Goal: Transaction & Acquisition: Download file/media

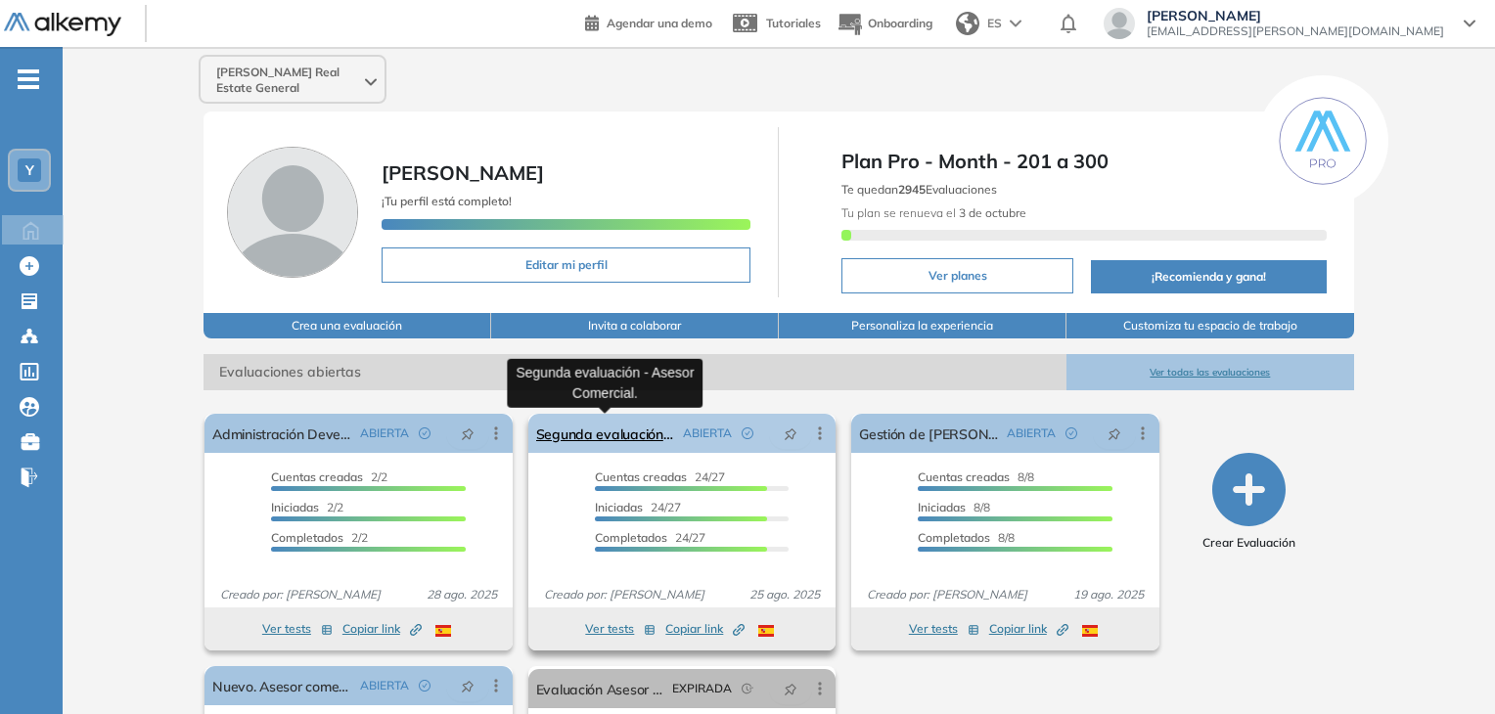
click at [631, 440] on link "Segunda evaluación - Asesor Comercial." at bounding box center [605, 433] width 139 height 39
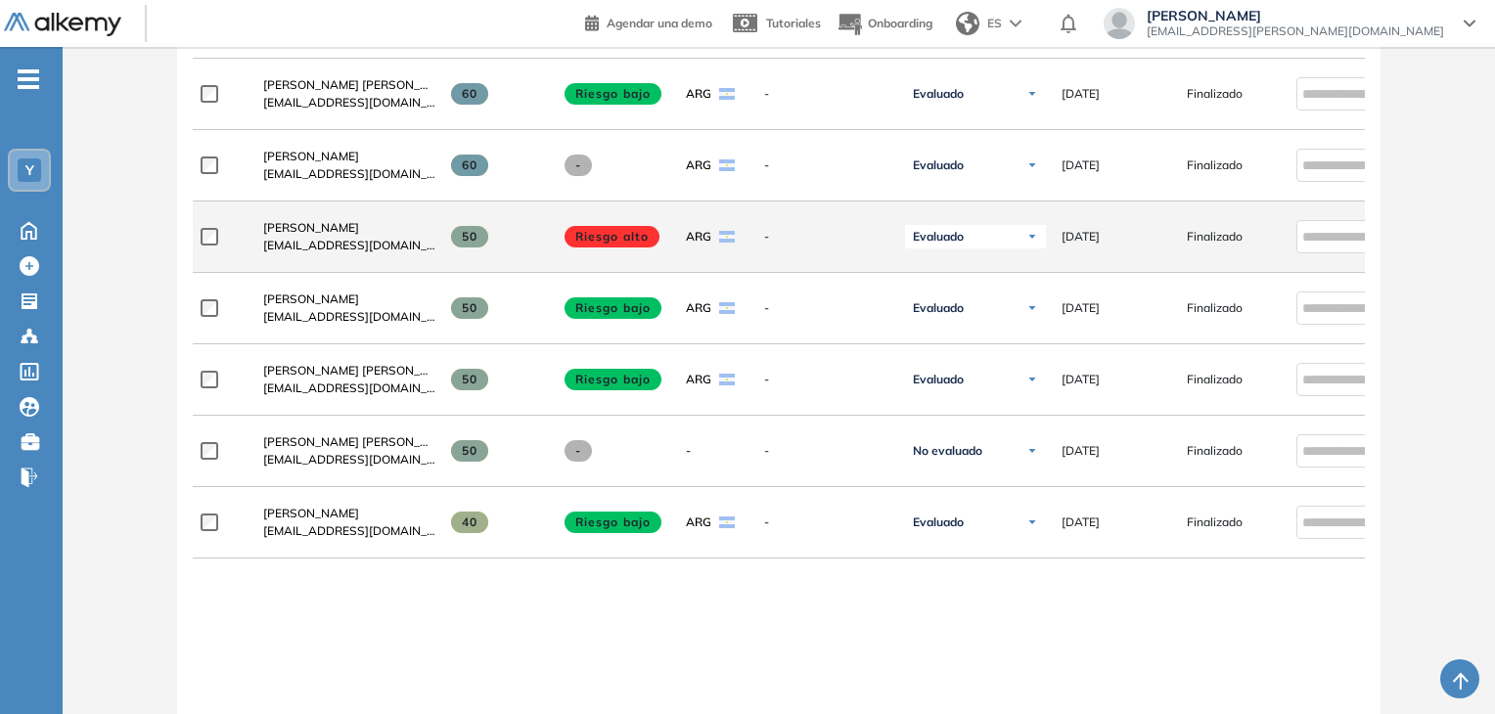
scroll to position [1272, 0]
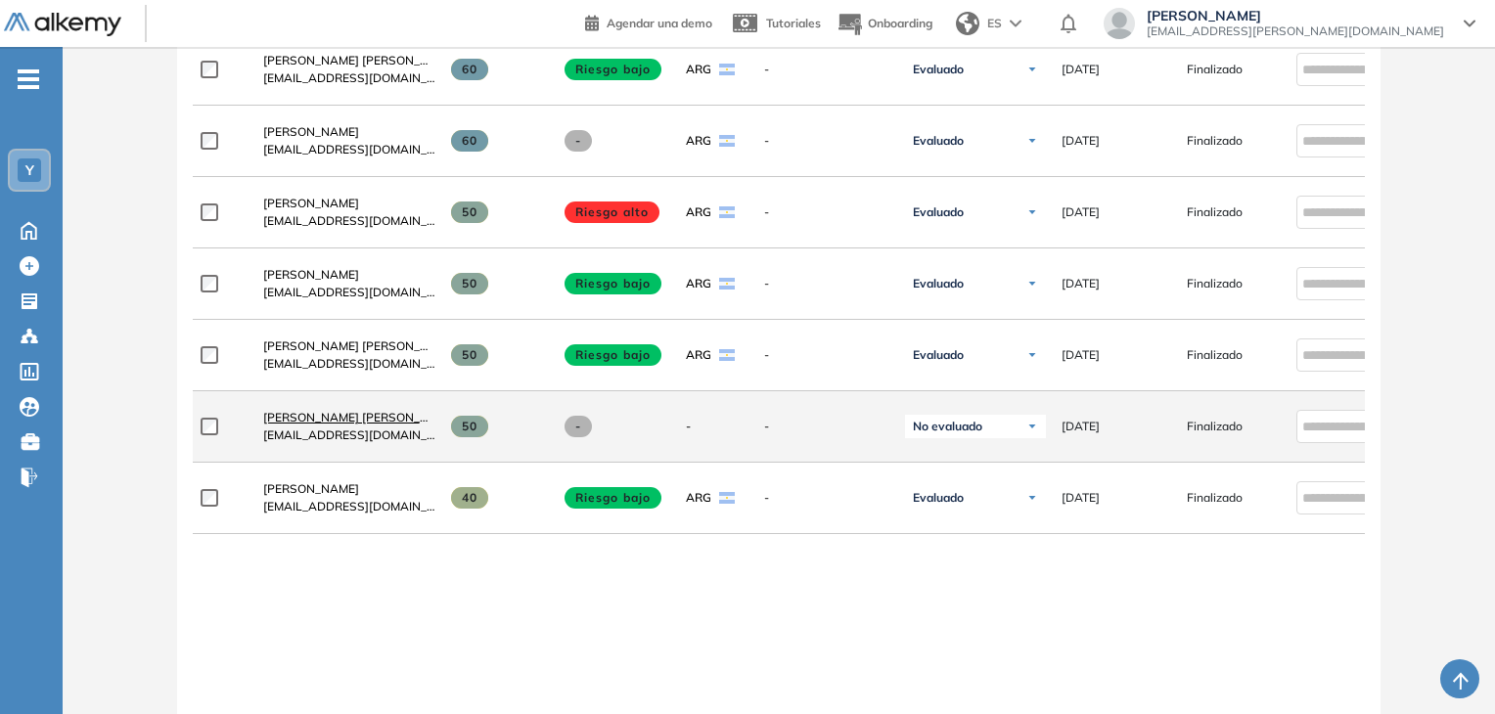
click at [323, 422] on span "[PERSON_NAME] [PERSON_NAME]" at bounding box center [360, 417] width 195 height 15
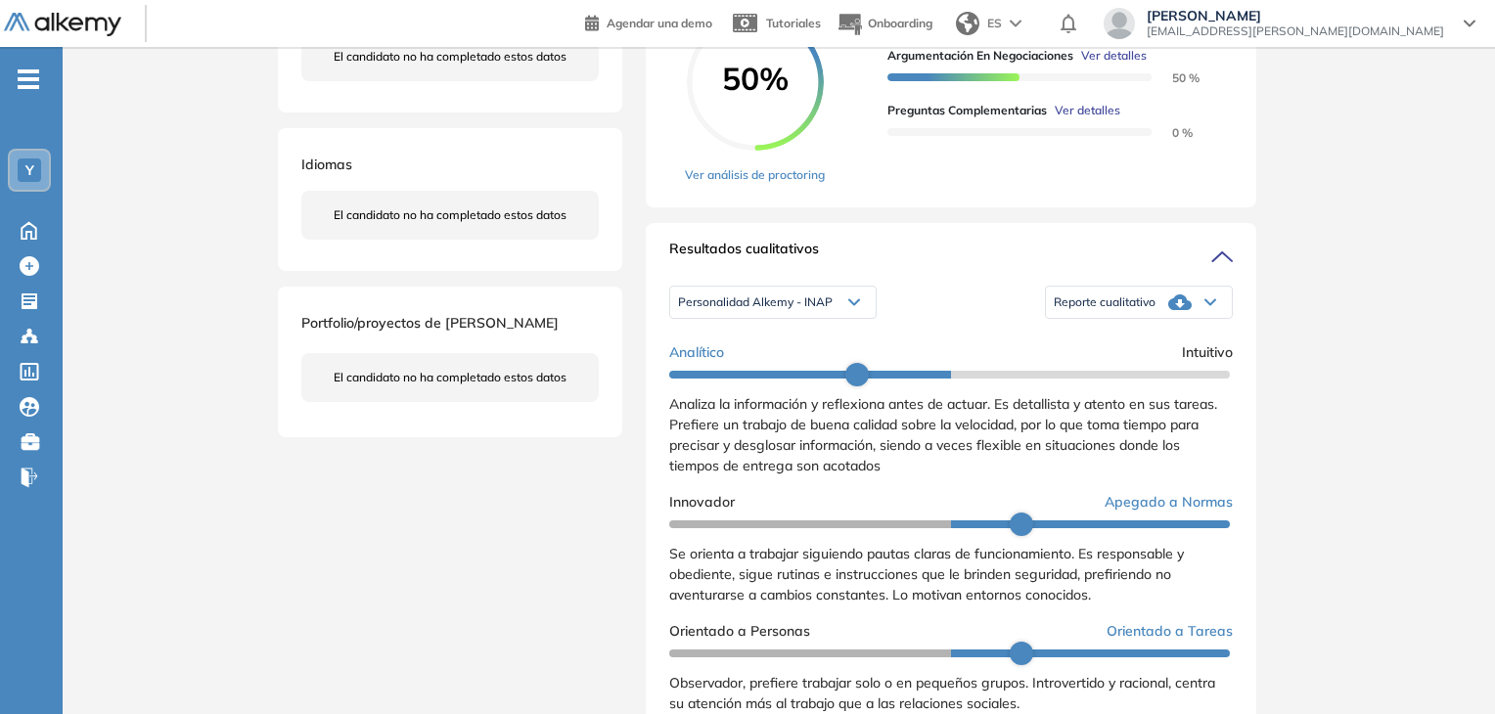
scroll to position [489, 0]
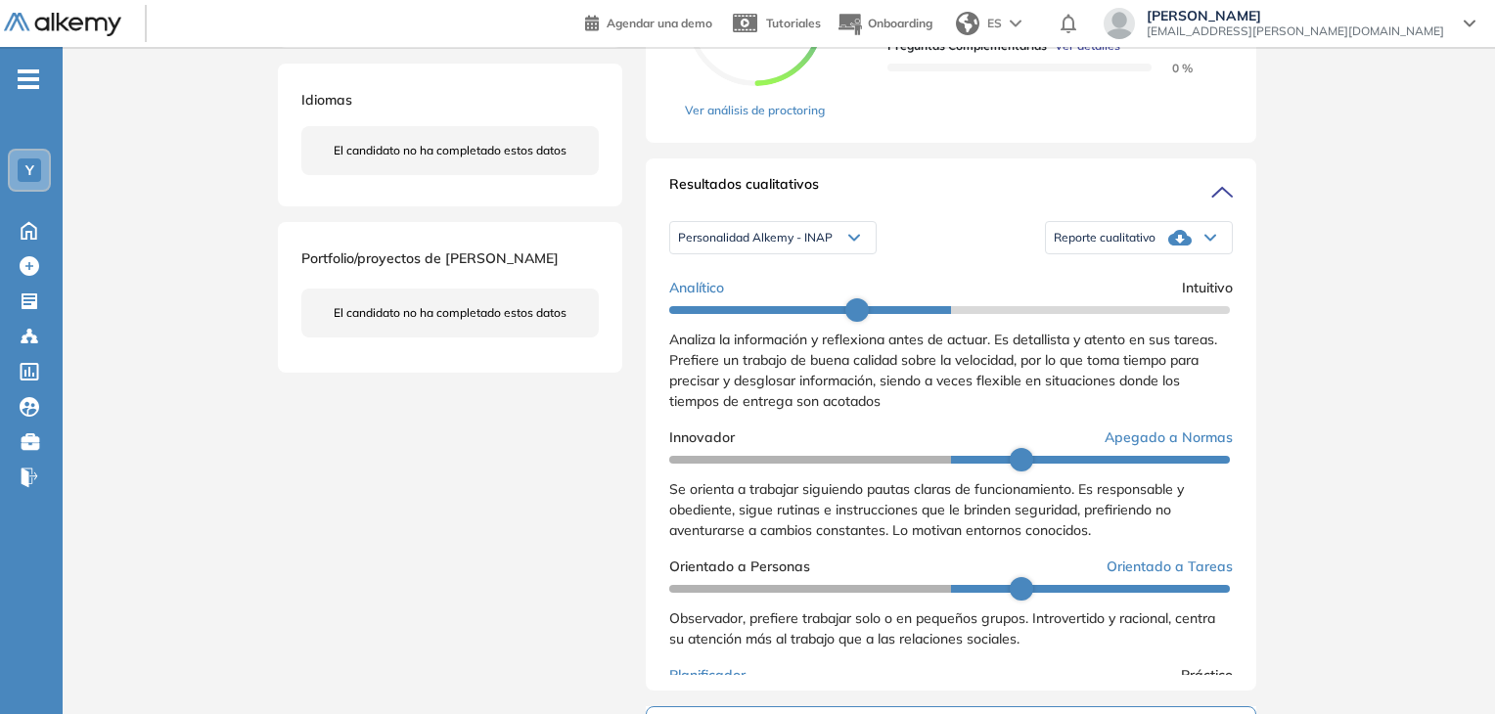
click at [1159, 254] on div "Reporte cualitativo" at bounding box center [1139, 237] width 186 height 39
click at [1142, 280] on li "Reporte con Afinidad AI" at bounding box center [1114, 270] width 119 height 20
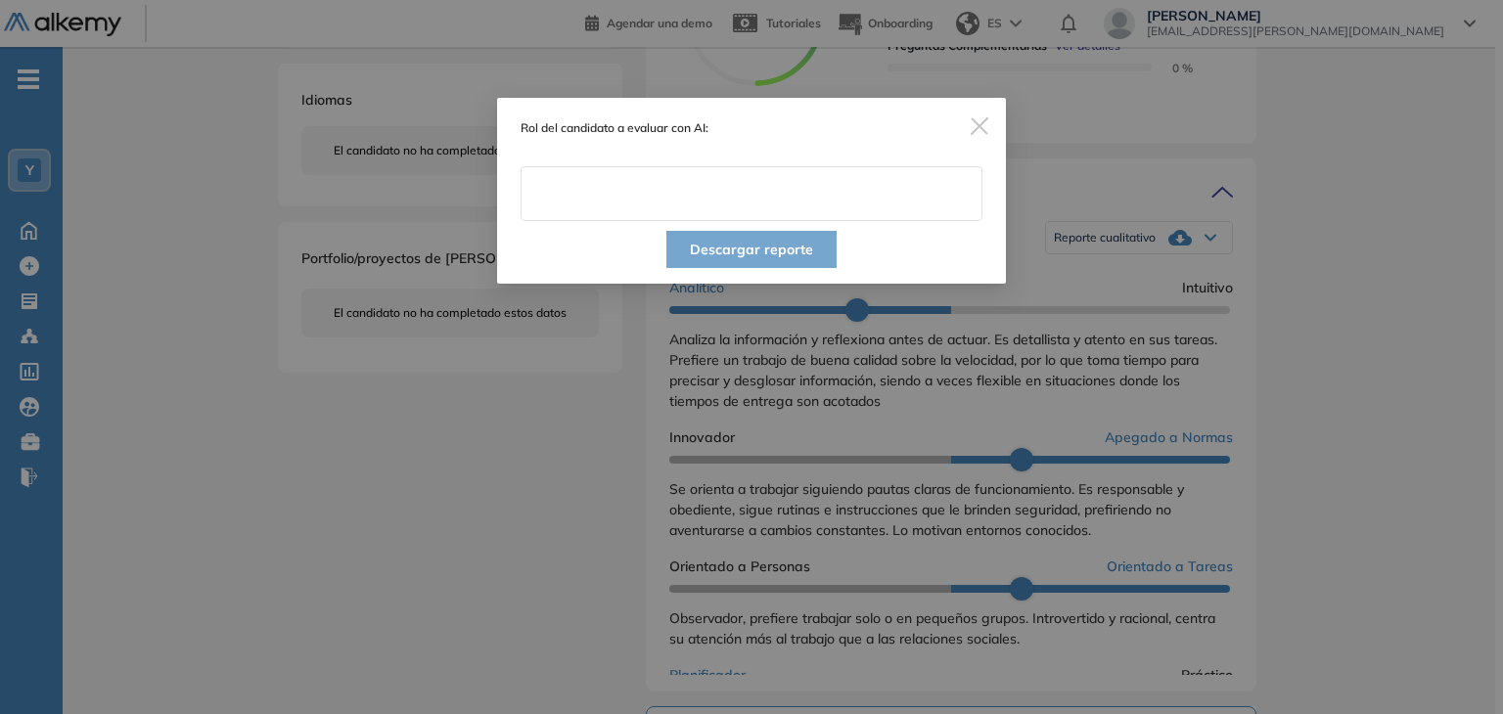
click at [742, 197] on input "text" at bounding box center [752, 193] width 462 height 55
type input "**********"
click at [755, 249] on button "Descargar reporte" at bounding box center [751, 249] width 170 height 37
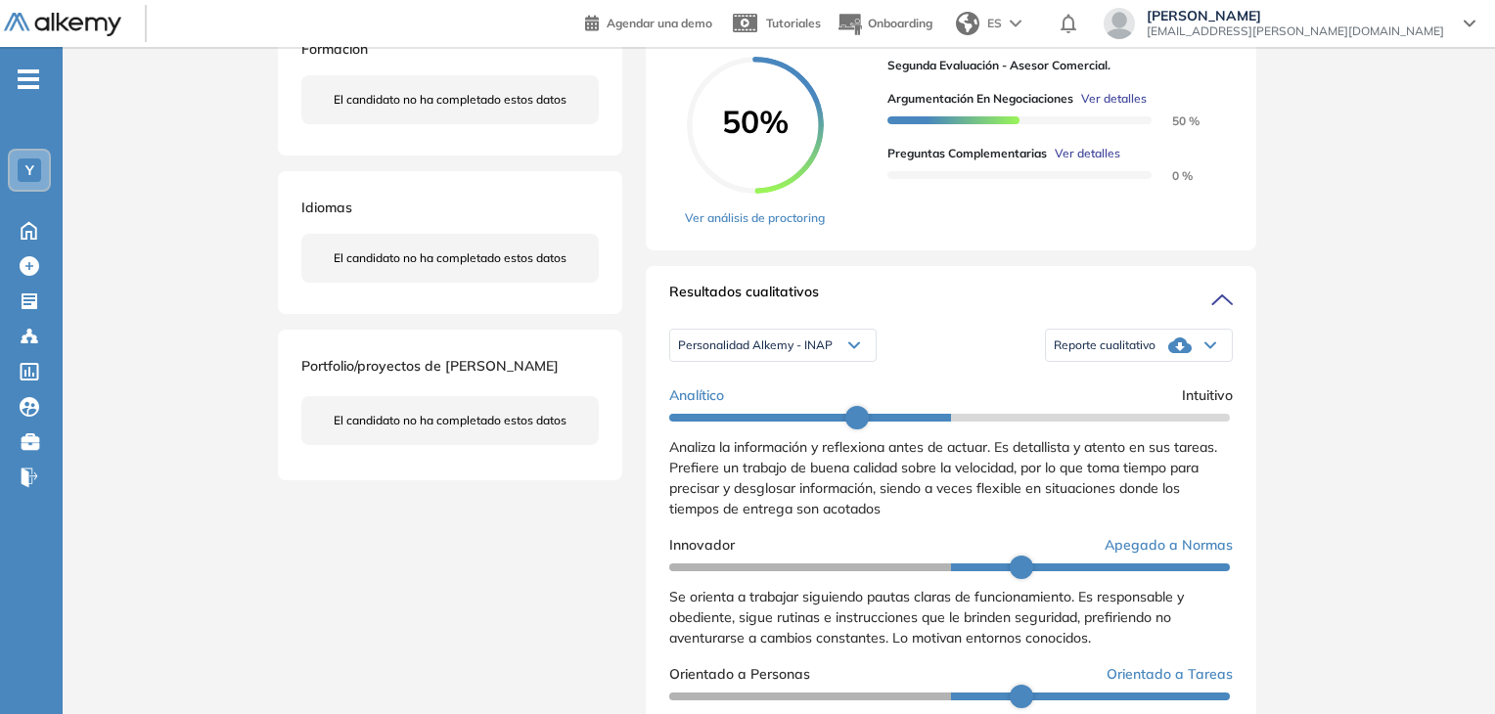
scroll to position [98, 0]
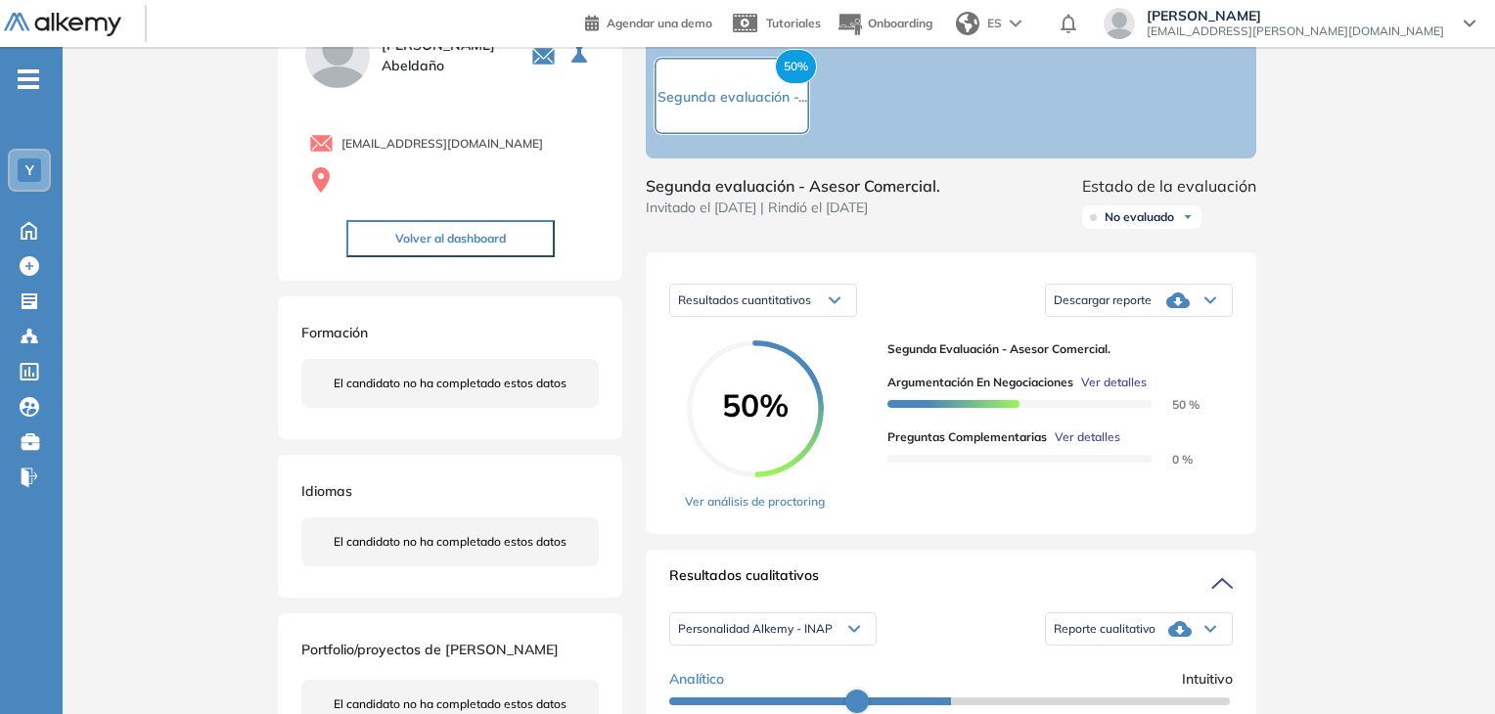
click at [1159, 314] on div "Descargar reporte" at bounding box center [1139, 300] width 186 height 39
click at [1170, 378] on li "Descargar informe resumido" at bounding box center [1128, 368] width 146 height 20
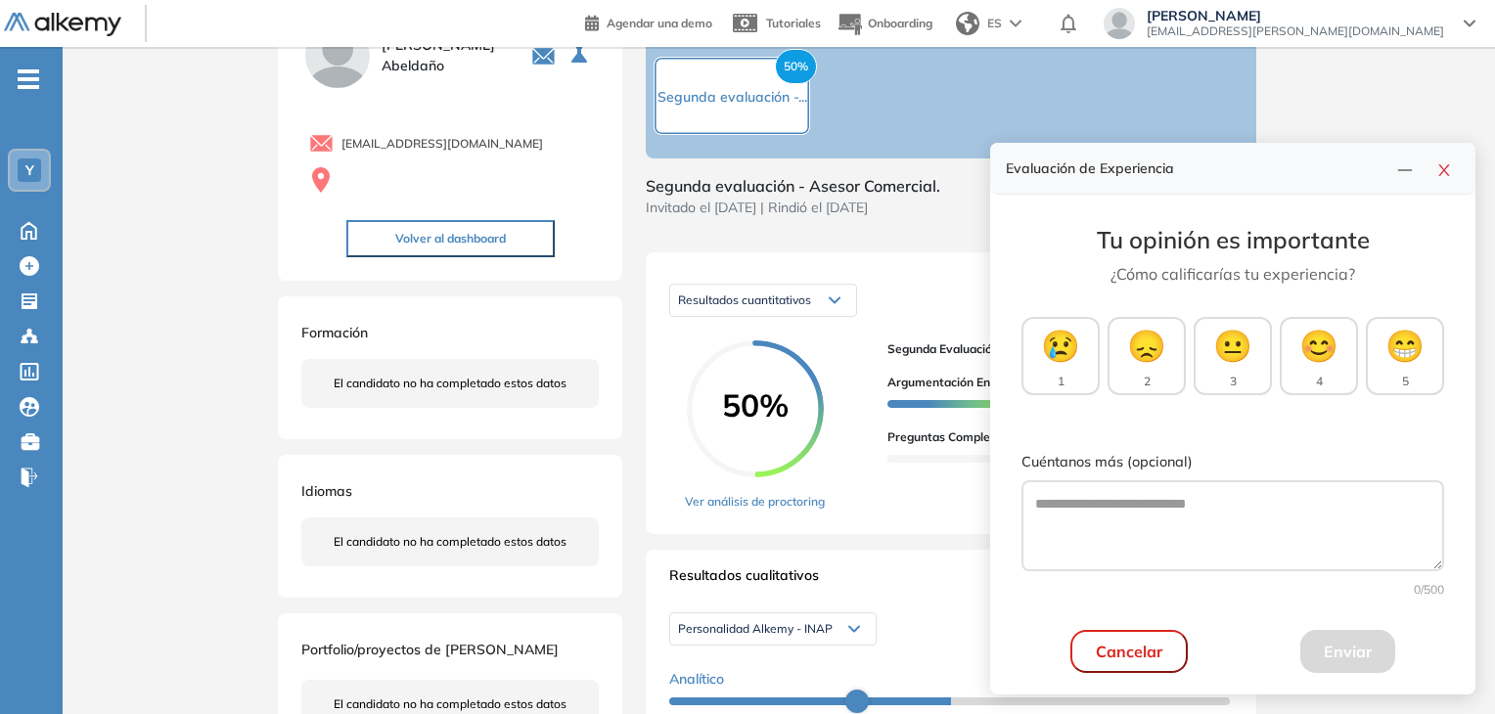
click at [1438, 172] on icon "close" at bounding box center [1445, 170] width 16 height 16
